Goal: Find contact information: Find contact information

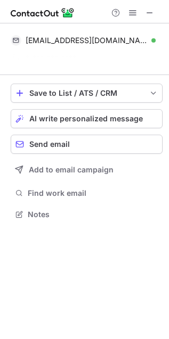
scroll to position [190, 169]
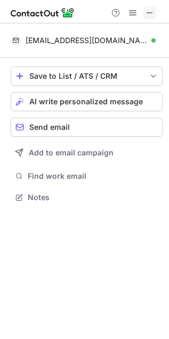
click at [147, 9] on span at bounding box center [149, 13] width 9 height 9
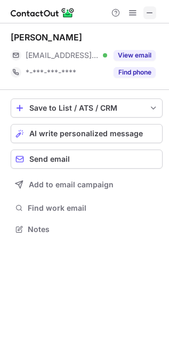
scroll to position [5, 5]
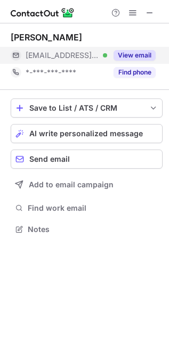
click at [146, 57] on button "View email" at bounding box center [134, 55] width 42 height 11
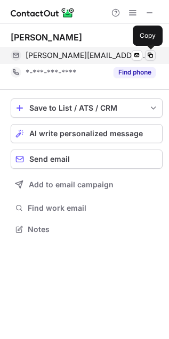
click at [153, 55] on span at bounding box center [150, 55] width 9 height 9
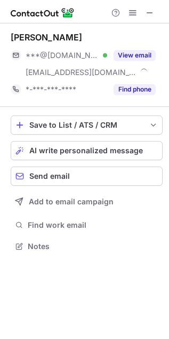
scroll to position [239, 169]
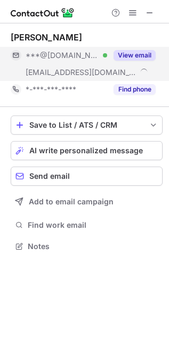
click at [135, 57] on button "View email" at bounding box center [134, 55] width 42 height 11
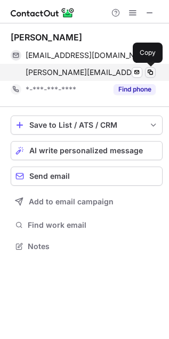
click at [150, 73] on span at bounding box center [150, 72] width 9 height 9
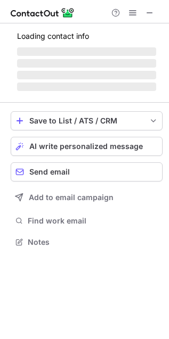
scroll to position [5, 5]
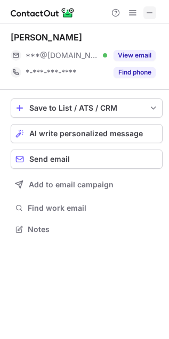
click at [150, 9] on span at bounding box center [149, 13] width 9 height 9
click at [147, 16] on span at bounding box center [149, 13] width 9 height 9
